Goal: Navigation & Orientation: Find specific page/section

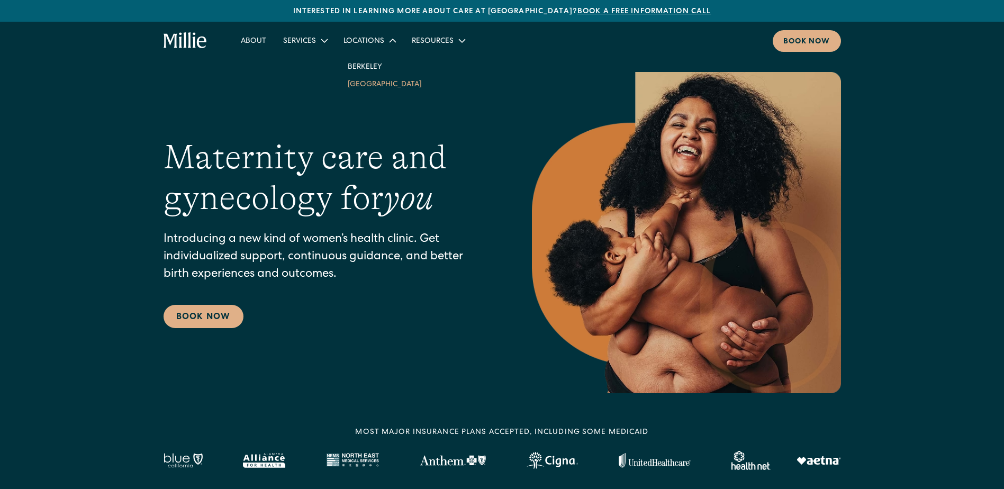
click at [364, 87] on link "[GEOGRAPHIC_DATA]" at bounding box center [384, 83] width 91 height 17
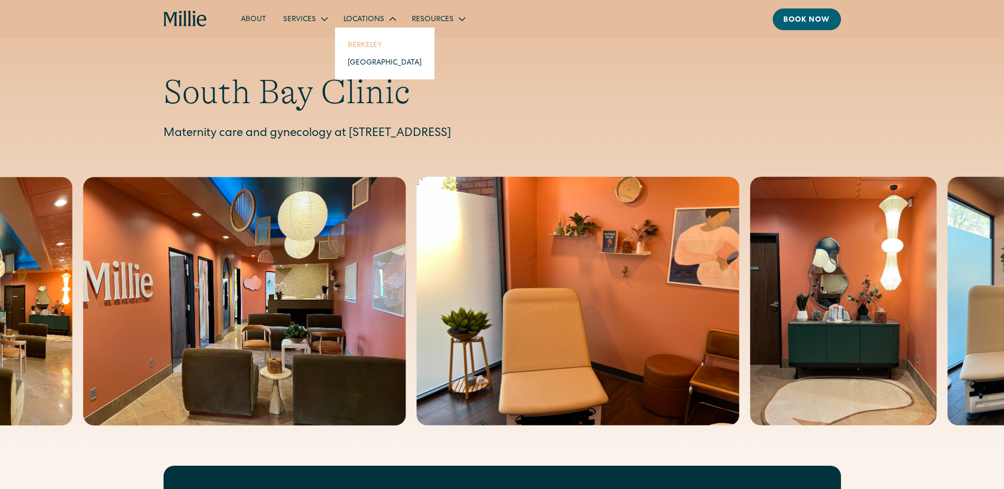
click at [370, 46] on link "Berkeley" at bounding box center [384, 44] width 91 height 17
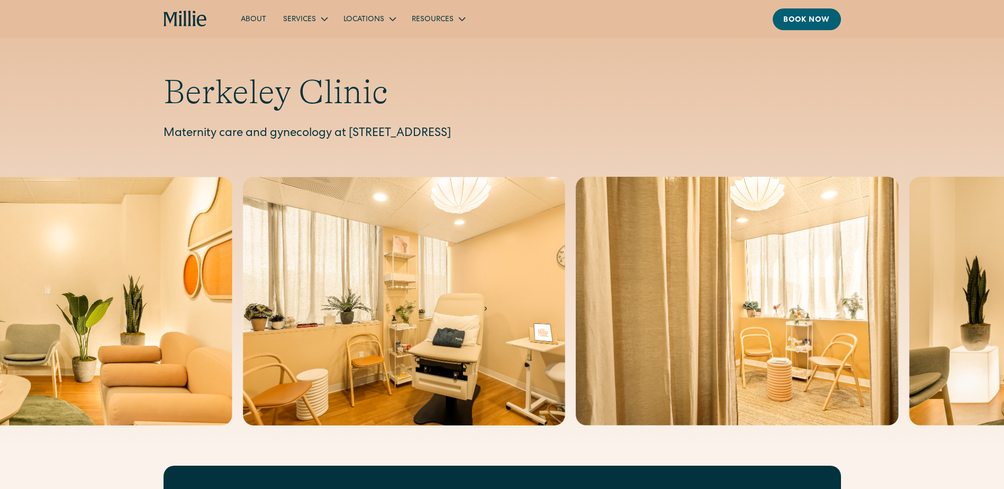
click at [183, 19] on icon "home" at bounding box center [186, 19] width 44 height 17
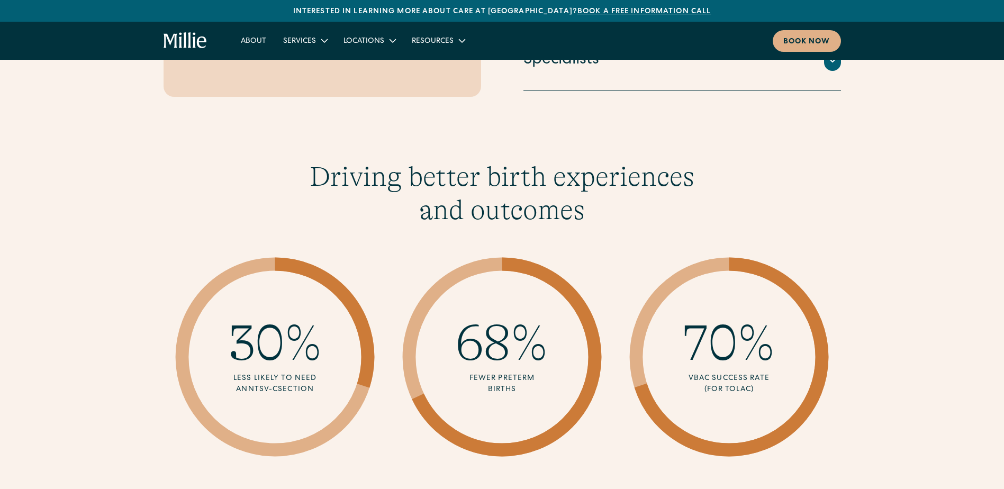
scroll to position [1482, 0]
